Goal: Task Accomplishment & Management: Manage account settings

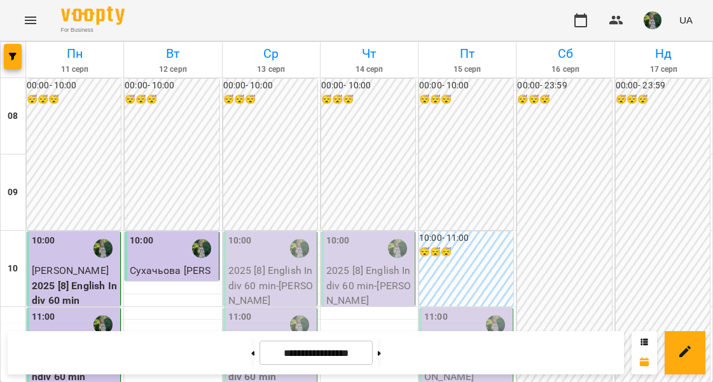
scroll to position [464, 0]
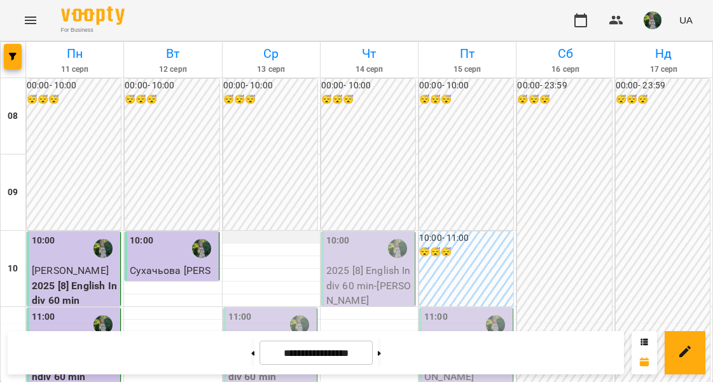
scroll to position [97, 0]
